Goal: Task Accomplishment & Management: Use online tool/utility

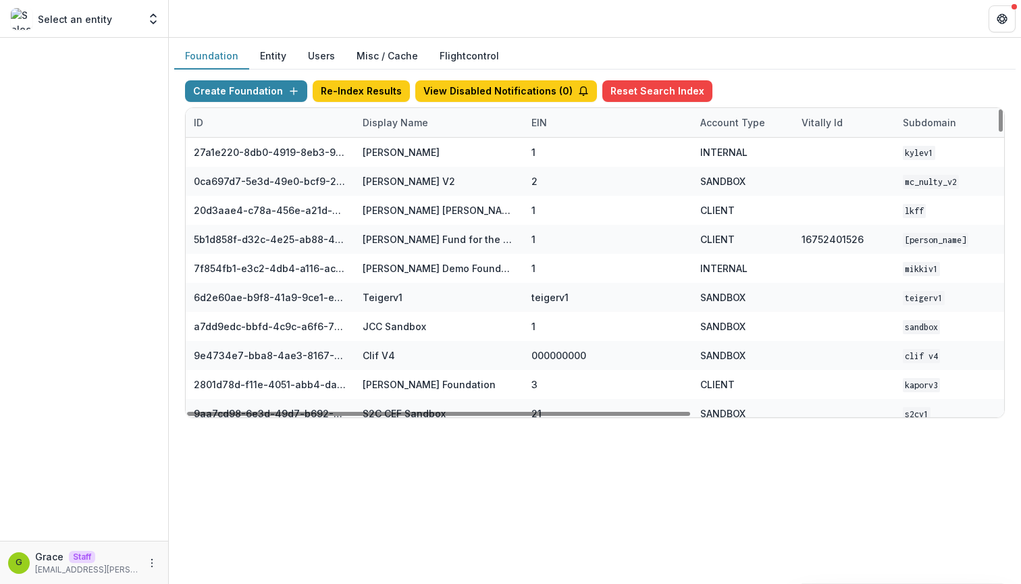
click at [417, 121] on div "Display Name" at bounding box center [396, 123] width 82 height 14
click at [401, 151] on input at bounding box center [438, 154] width 162 height 22
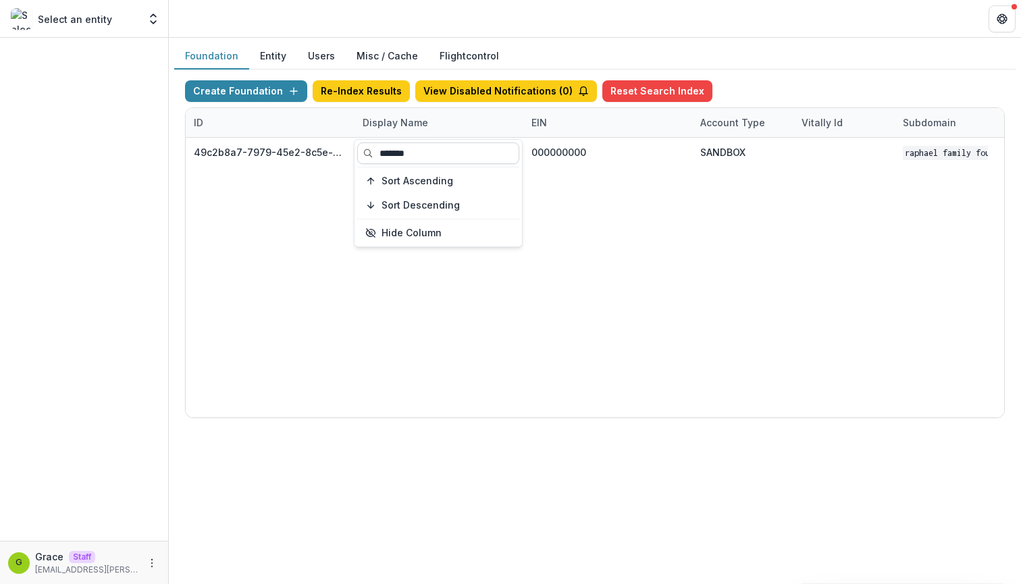
type input "*******"
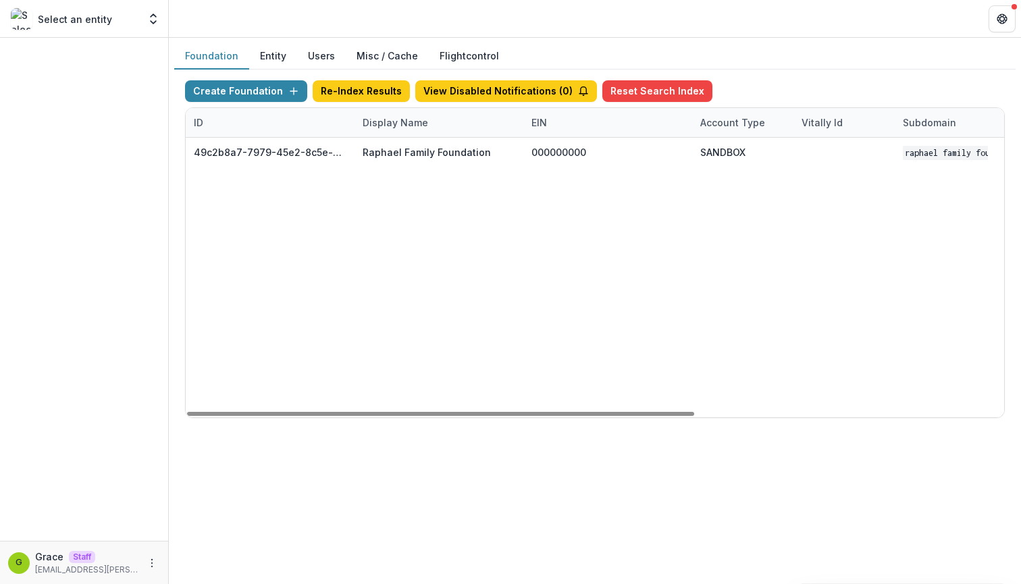
drag, startPoint x: 401, startPoint y: 151, endPoint x: 638, endPoint y: 252, distance: 257.6
click at [638, 252] on div "49c2b8a7-7979-45e2-8c5e-03fb224fdb7f Raphael Family Foundation 000000000 SANDBO…" at bounding box center [844, 278] width 1317 height 280
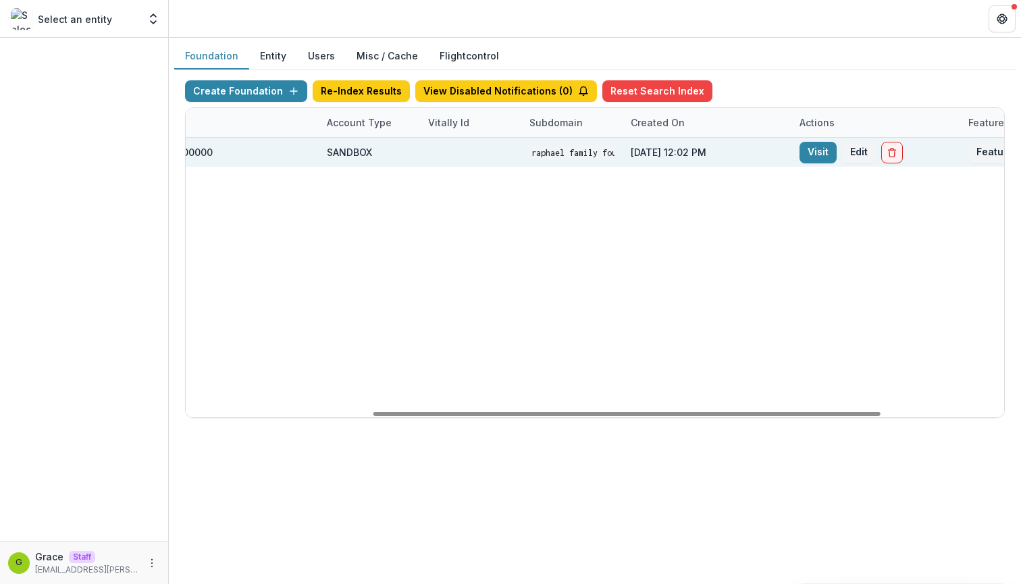
scroll to position [0, 449]
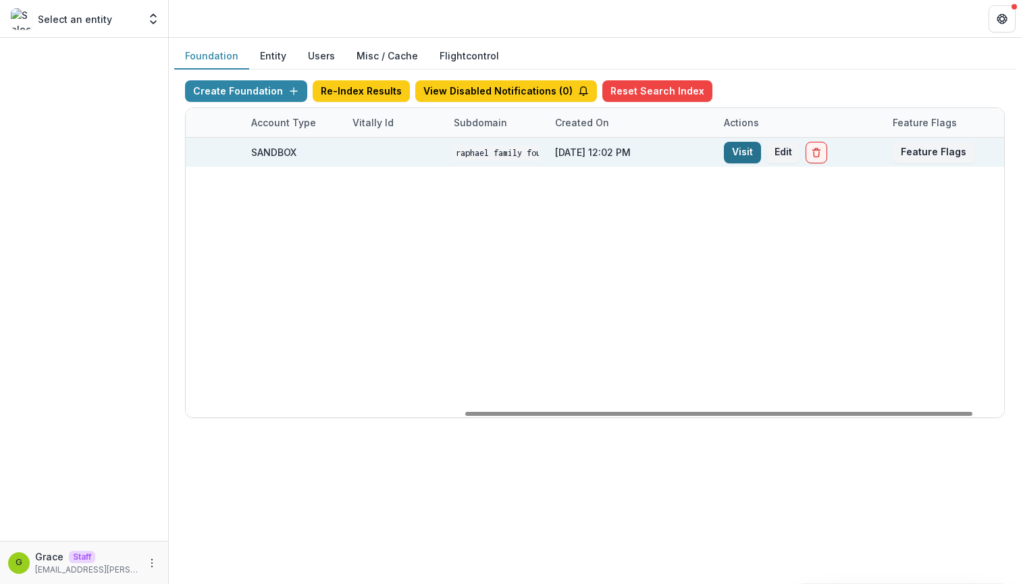
click at [744, 151] on link "Visit" at bounding box center [742, 153] width 37 height 22
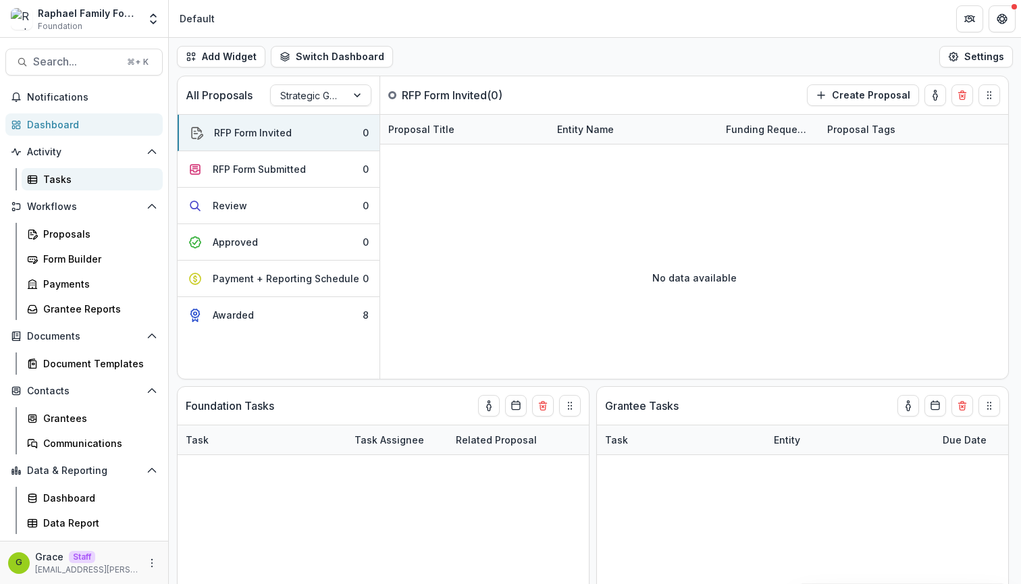
click at [70, 179] on div "Tasks" at bounding box center [97, 179] width 109 height 14
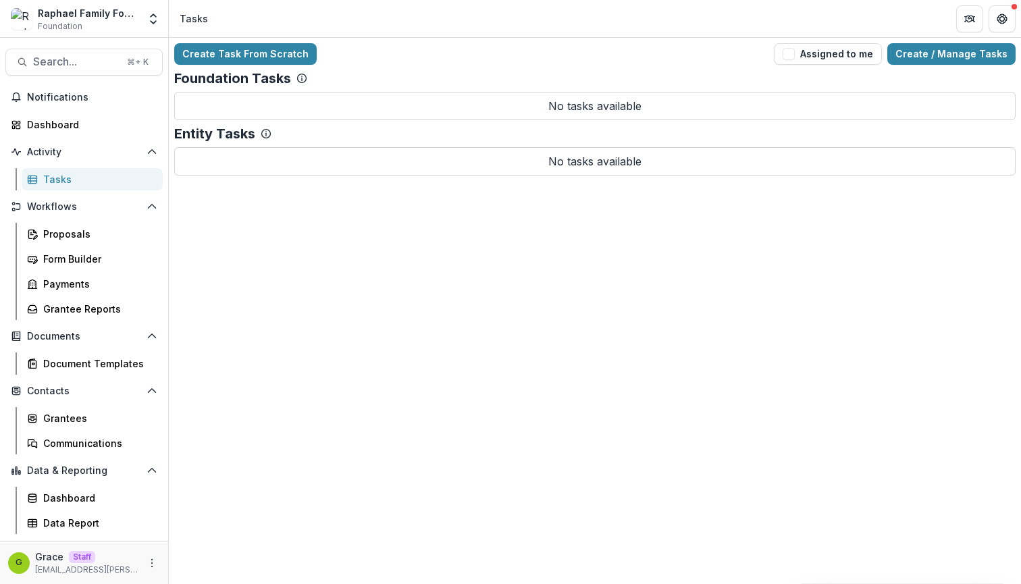
click at [348, 251] on div "Create Task From Scratch Assigned to me Create / Manage Tasks Foundation Tasks …" at bounding box center [595, 311] width 853 height 547
click at [245, 280] on div "Create Task From Scratch Assigned to me Create / Manage Tasks Foundation Tasks …" at bounding box center [595, 311] width 853 height 547
click at [93, 177] on div "Tasks" at bounding box center [97, 179] width 109 height 14
click at [927, 57] on link "Create / Manage Tasks" at bounding box center [952, 54] width 128 height 22
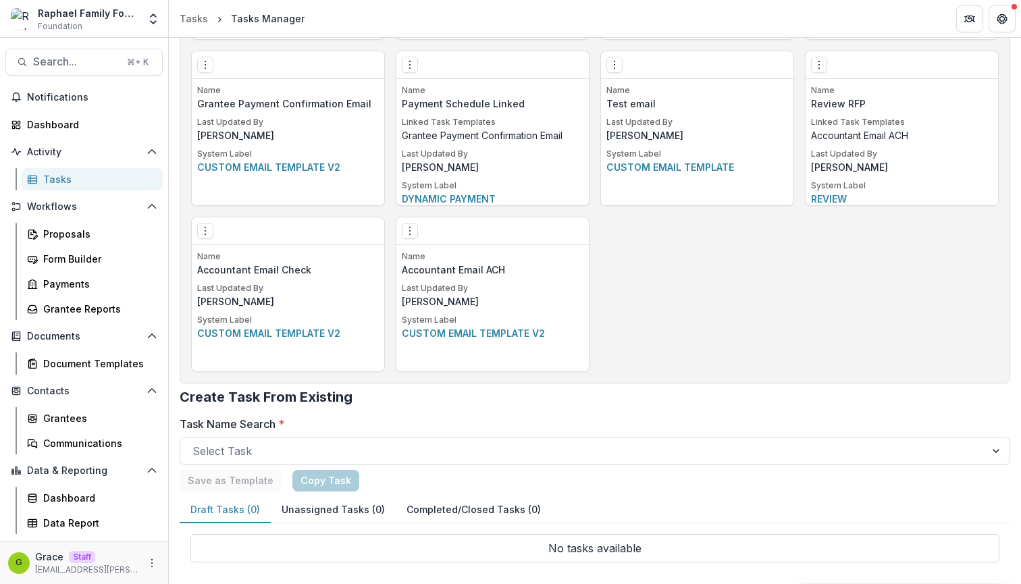
scroll to position [884, 0]
click at [274, 333] on p "Custom email template v2" at bounding box center [288, 333] width 182 height 14
click at [207, 233] on icon "Options" at bounding box center [205, 231] width 11 height 11
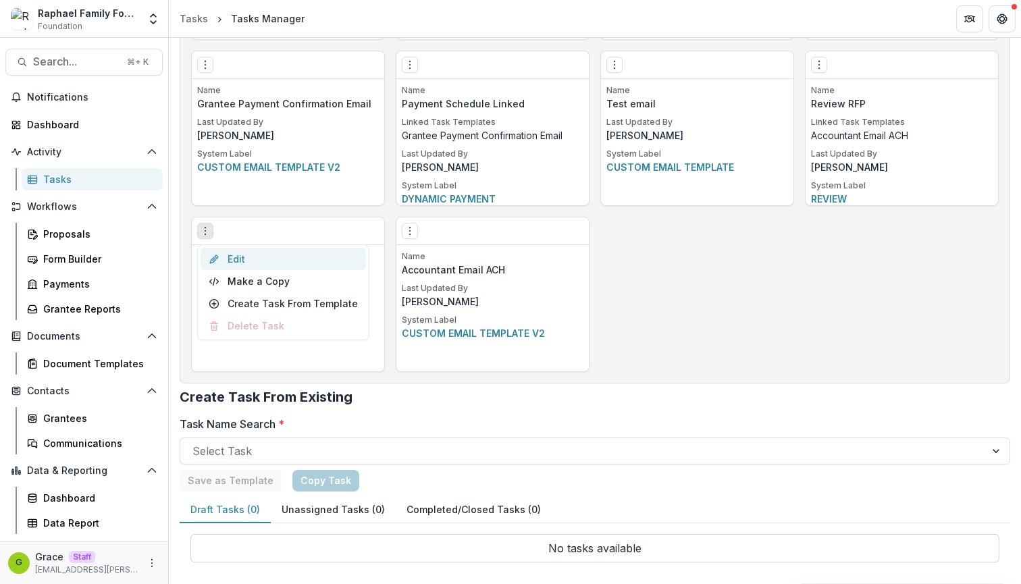
click at [243, 259] on link "Edit" at bounding box center [284, 259] width 166 height 22
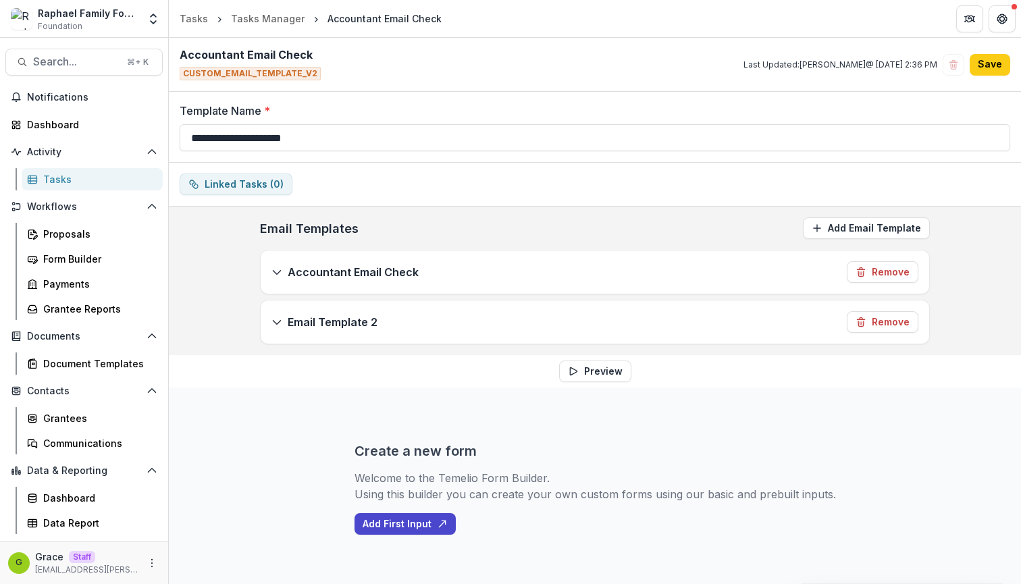
scroll to position [6, 0]
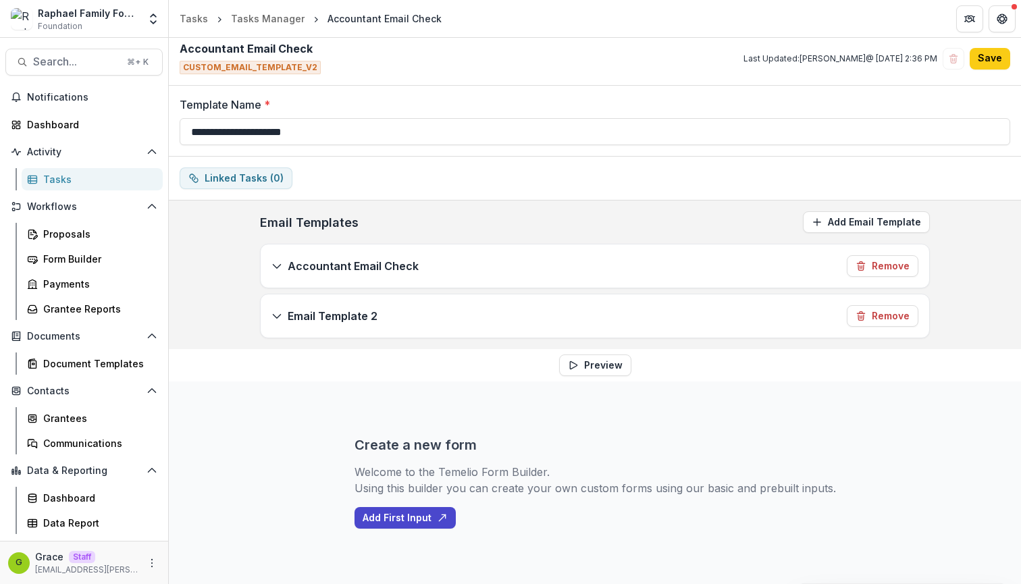
click at [322, 273] on p "Accountant Email Check" at bounding box center [353, 266] width 131 height 16
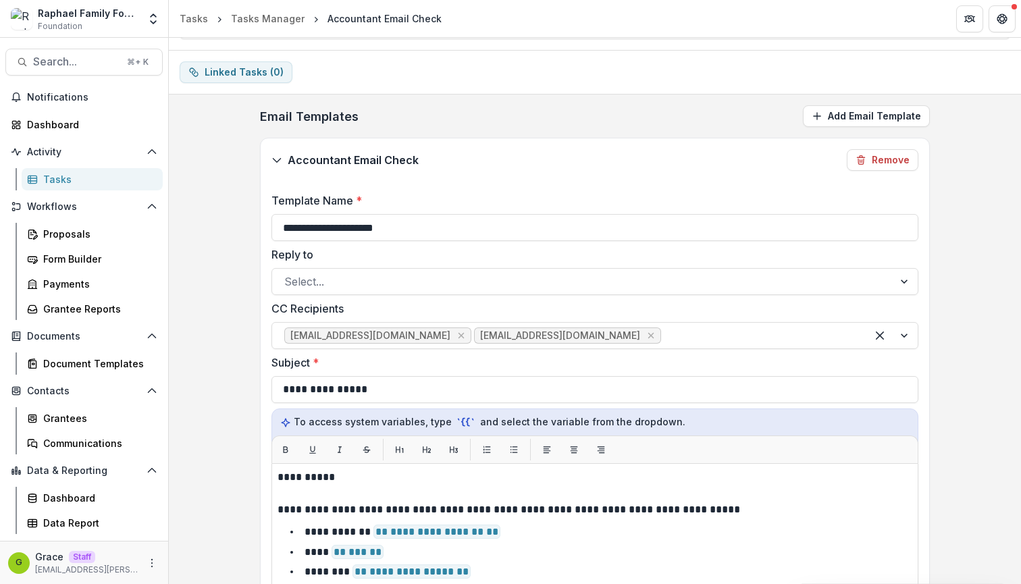
scroll to position [122, 0]
